Goal: Find specific page/section: Find specific page/section

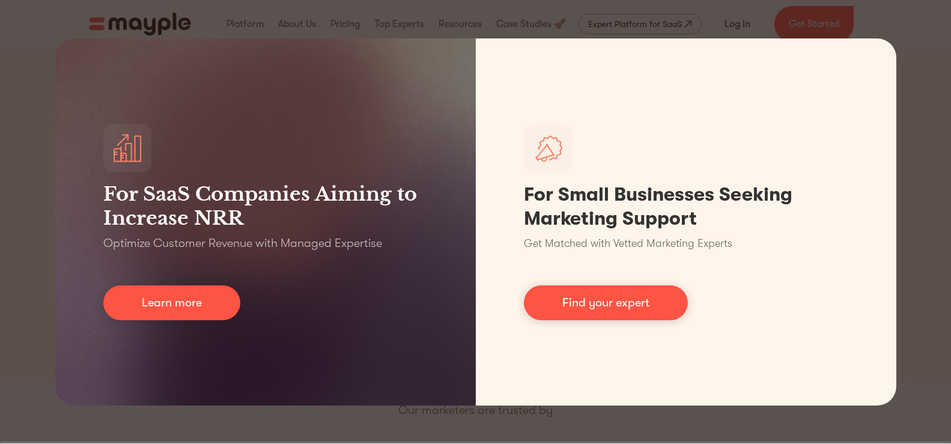
click at [941, 59] on div "For SaaS Companies Aiming to Increase NRR Optimize Customer Revenue with Manage…" at bounding box center [475, 222] width 951 height 444
click at [938, 59] on div "For SaaS Companies Aiming to Increase NRR Optimize Customer Revenue with Manage…" at bounding box center [475, 222] width 951 height 444
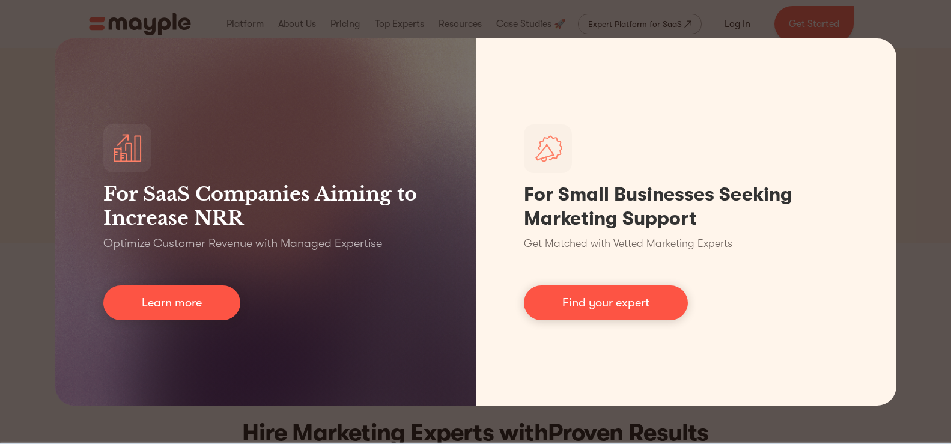
click at [37, 266] on div "For SaaS Companies Aiming to Increase NRR Optimize Customer Revenue with Manage…" at bounding box center [475, 222] width 951 height 444
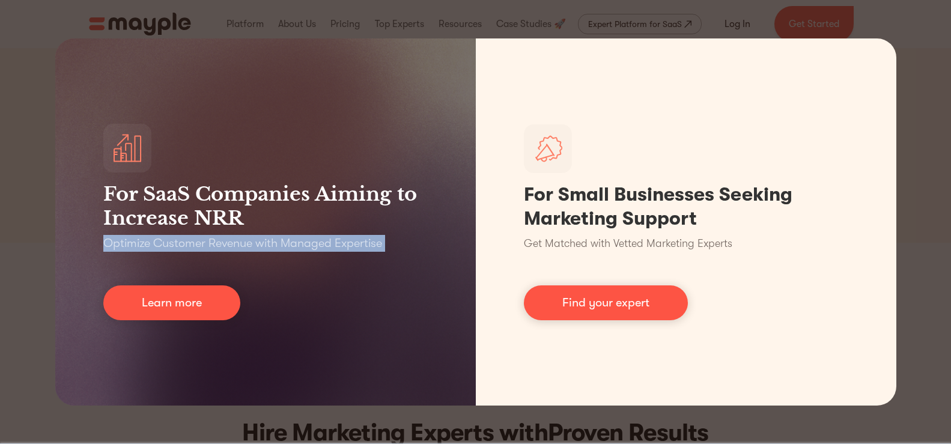
click at [37, 266] on div "For SaaS Companies Aiming to Increase NRR Optimize Customer Revenue with Manage…" at bounding box center [475, 222] width 951 height 444
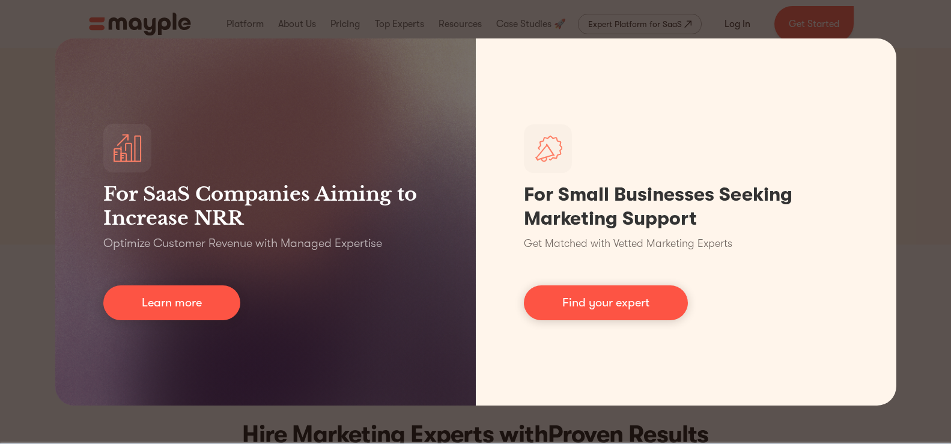
click at [285, 23] on div "For SaaS Companies Aiming to Increase NRR Optimize Customer Revenue with Manage…" at bounding box center [475, 222] width 951 height 444
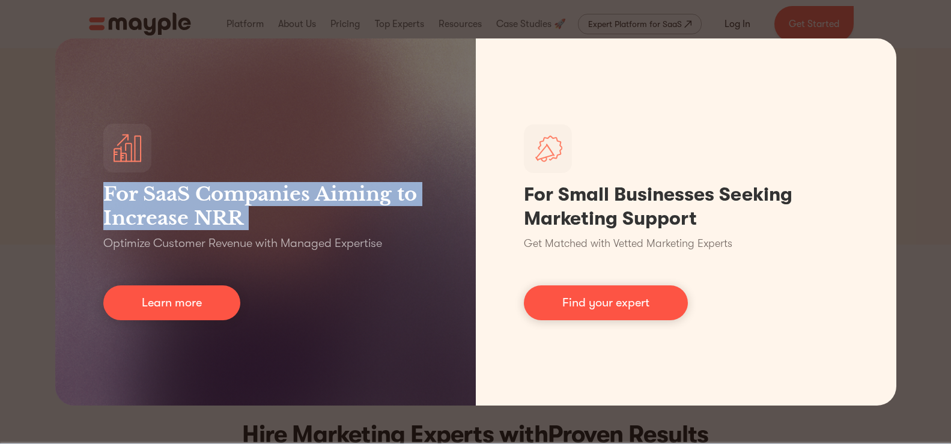
click at [285, 23] on div "For SaaS Companies Aiming to Increase NRR Optimize Customer Revenue with Manage…" at bounding box center [475, 222] width 951 height 444
click at [287, 22] on div "For SaaS Companies Aiming to Increase NRR Optimize Customer Revenue with Manage…" at bounding box center [475, 222] width 951 height 444
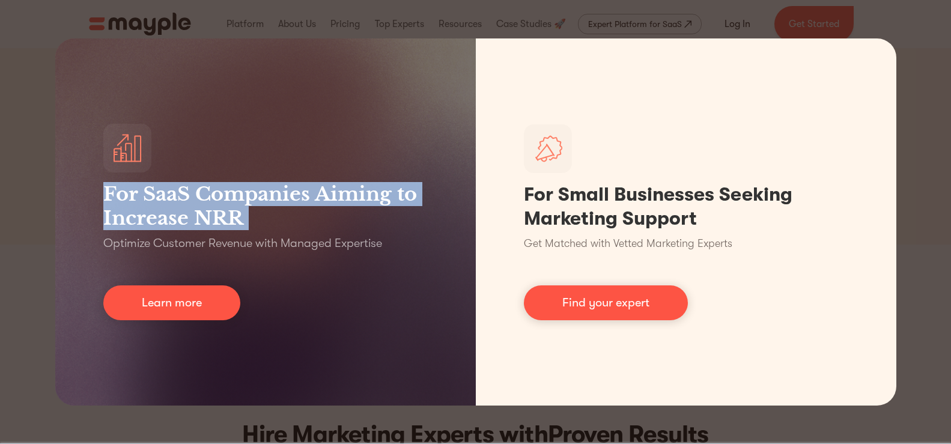
click at [287, 22] on div "For SaaS Companies Aiming to Increase NRR Optimize Customer Revenue with Manage…" at bounding box center [475, 222] width 951 height 444
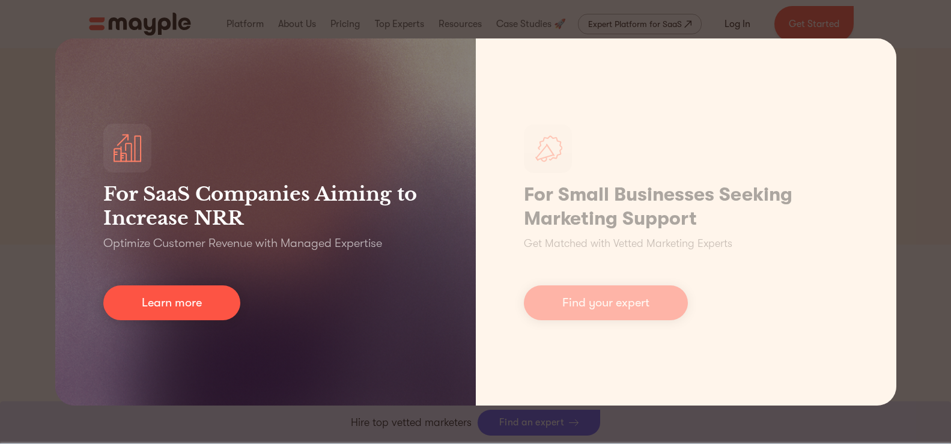
scroll to position [419, 0]
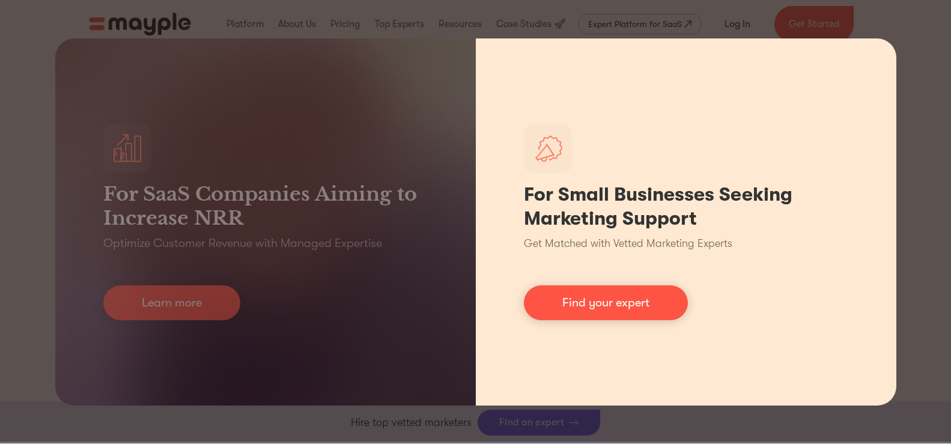
click at [750, 68] on div "For Small Businesses Seeking Marketing Support Get Matched with Vetted Marketin…" at bounding box center [686, 221] width 421 height 367
drag, startPoint x: 794, startPoint y: 43, endPoint x: 825, endPoint y: 58, distance: 34.1
click at [795, 44] on div "For Small Businesses Seeking Marketing Support Get Matched with Vetted Marketin…" at bounding box center [686, 221] width 421 height 367
drag, startPoint x: 826, startPoint y: 57, endPoint x: 844, endPoint y: 48, distance: 20.2
click at [829, 56] on div "For Small Businesses Seeking Marketing Support Get Matched with Vetted Marketin…" at bounding box center [686, 221] width 421 height 367
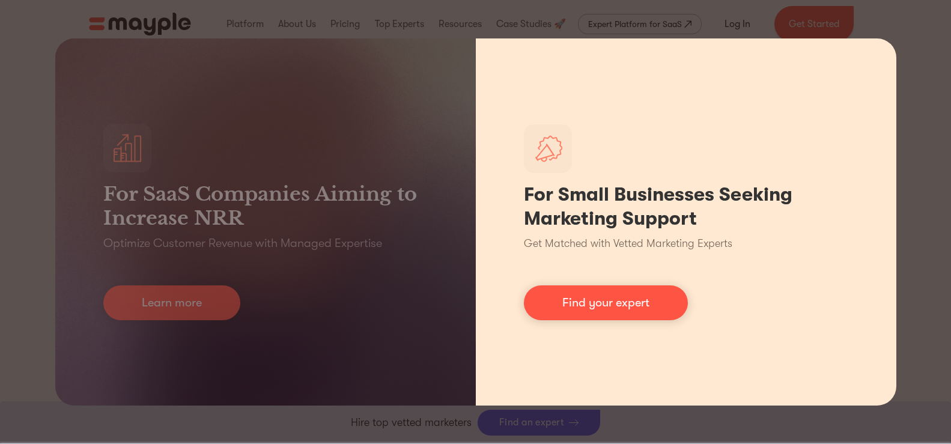
click at [851, 47] on div "For Small Businesses Seeking Marketing Support Get Matched with Vetted Marketin…" at bounding box center [686, 221] width 421 height 367
click at [843, 56] on div "For Small Businesses Seeking Marketing Support Get Matched with Vetted Marketin…" at bounding box center [686, 221] width 421 height 367
drag, startPoint x: 836, startPoint y: 79, endPoint x: 803, endPoint y: 107, distance: 43.5
click at [835, 79] on div "For Small Businesses Seeking Marketing Support Get Matched with Vetted Marketin…" at bounding box center [686, 221] width 421 height 367
drag, startPoint x: 803, startPoint y: 107, endPoint x: 788, endPoint y: 103, distance: 14.9
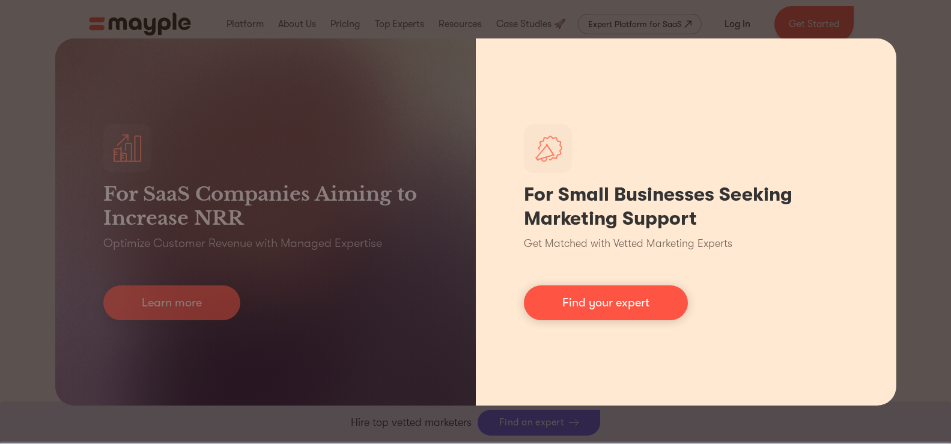
click at [801, 108] on div "For Small Businesses Seeking Marketing Support Get Matched with Vetted Marketin…" at bounding box center [686, 221] width 421 height 367
click at [787, 103] on div "For Small Businesses Seeking Marketing Support Get Matched with Vetted Marketin…" at bounding box center [686, 221] width 421 height 367
click at [640, 91] on div "For Small Businesses Seeking Marketing Support Get Matched with Vetted Marketin…" at bounding box center [686, 221] width 421 height 367
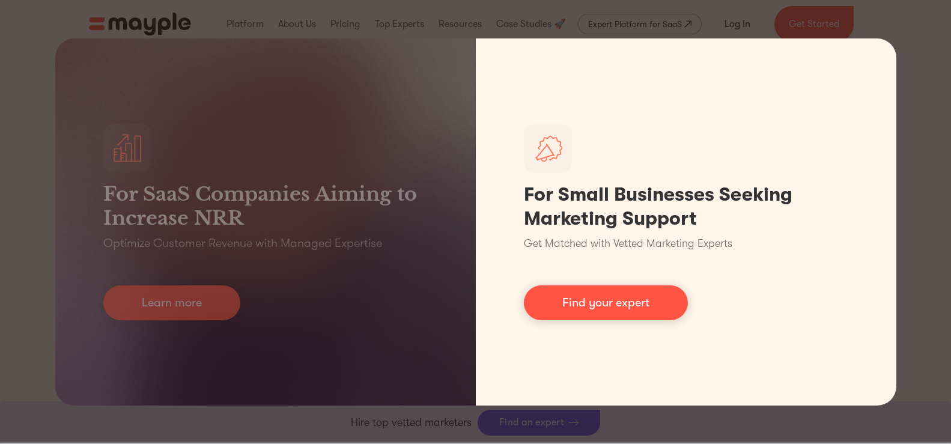
click at [493, 97] on div "For Small Businesses Seeking Marketing Support Get Matched with Vetted Marketin…" at bounding box center [686, 221] width 421 height 367
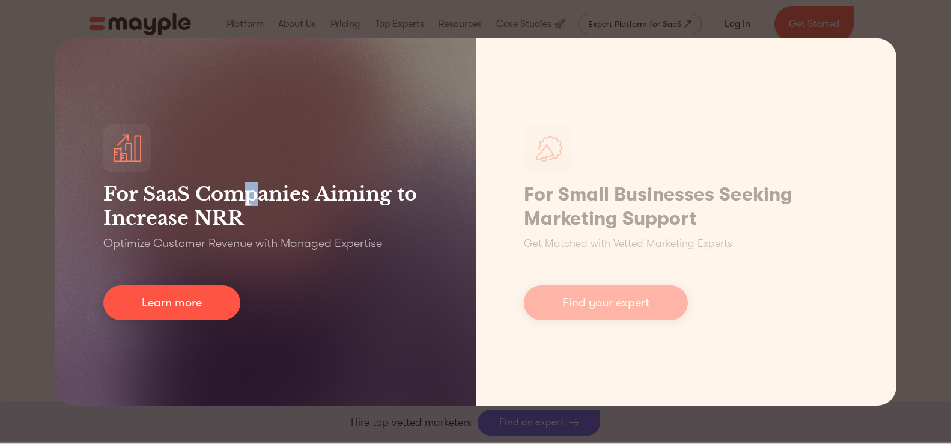
drag, startPoint x: 251, startPoint y: 170, endPoint x: 60, endPoint y: 312, distance: 237.8
click at [233, 188] on div "For SaaS Companies Aiming to Increase NRR Optimize Customer Revenue with Manage…" at bounding box center [265, 221] width 421 height 367
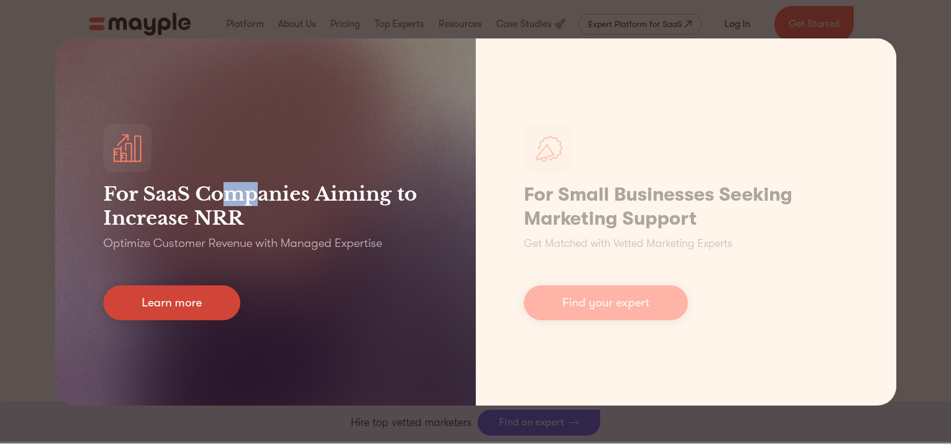
click at [134, 309] on link "Learn more" at bounding box center [171, 302] width 137 height 35
